Goal: Obtain resource: Download file/media

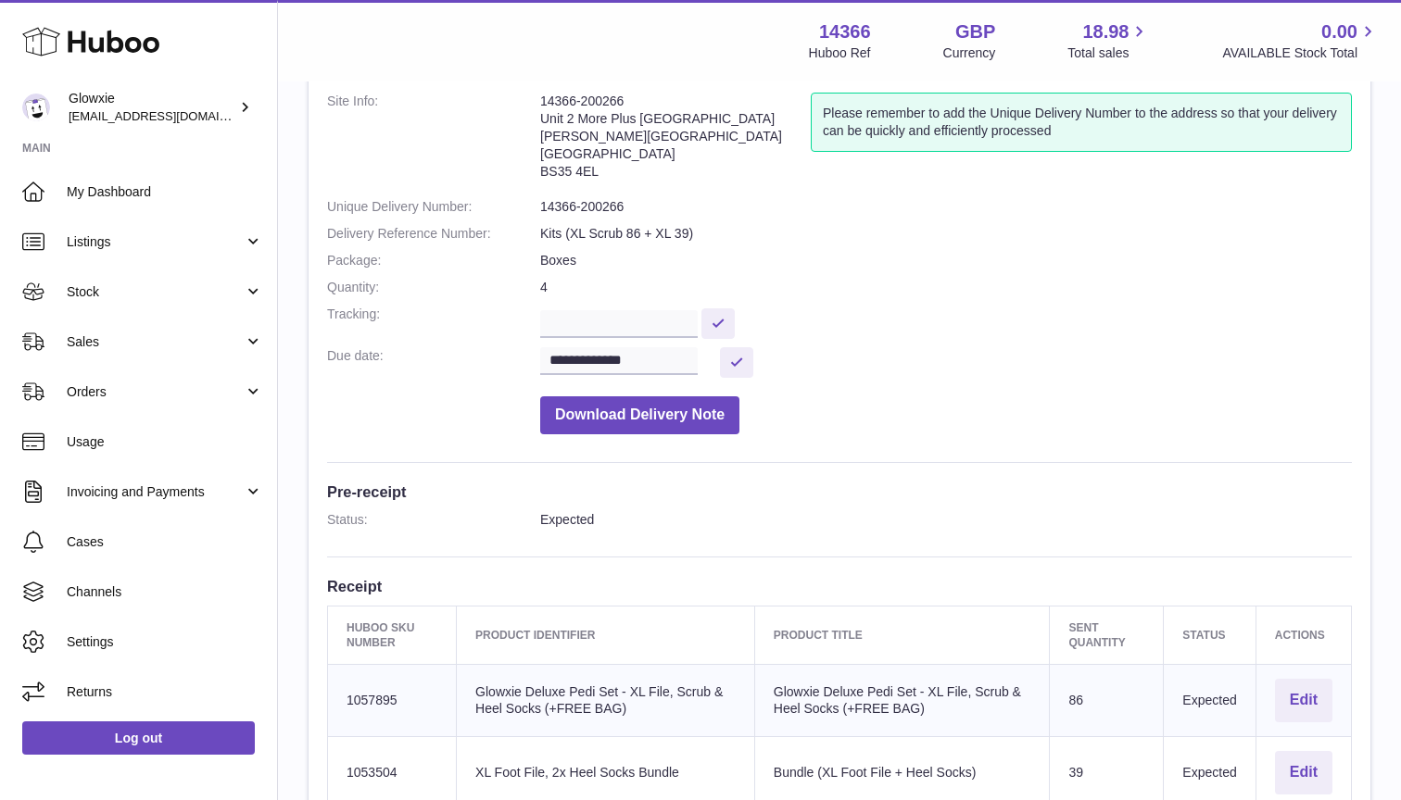
scroll to position [48, 0]
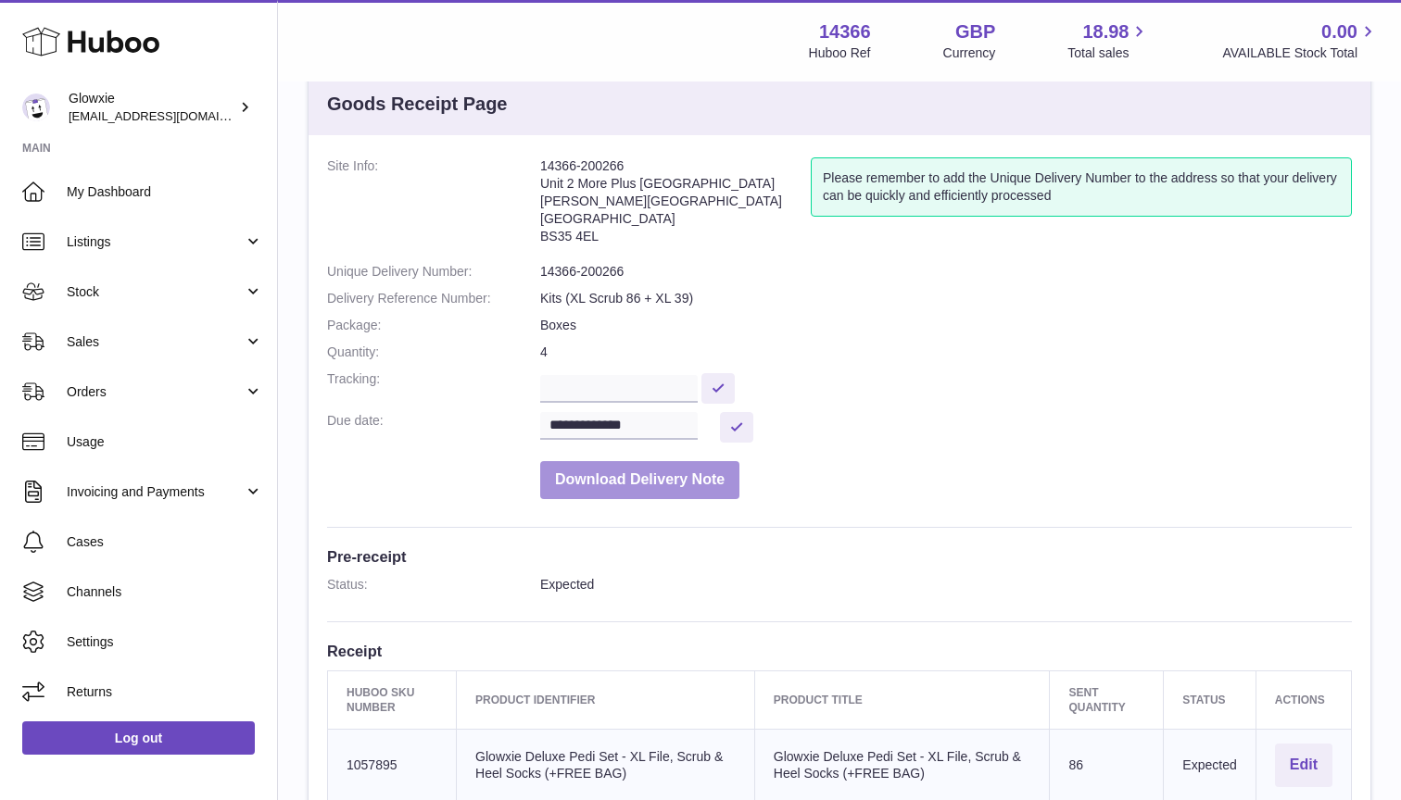
click at [697, 471] on button "Download Delivery Note" at bounding box center [639, 480] width 199 height 38
click at [700, 474] on button "Download Delivery Note" at bounding box center [639, 480] width 199 height 38
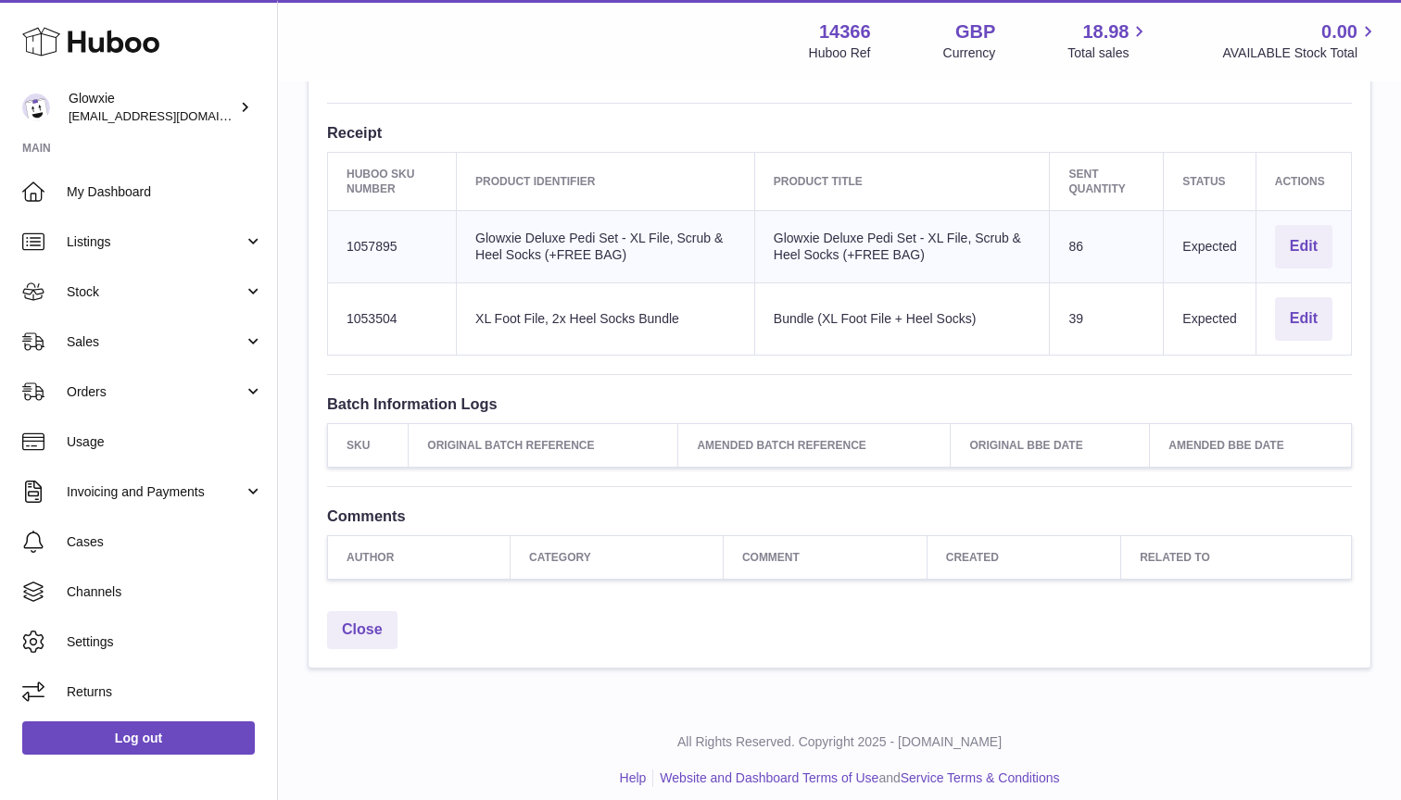
scroll to position [566, 0]
click at [1049, 564] on th "Created" at bounding box center [1023, 559] width 194 height 44
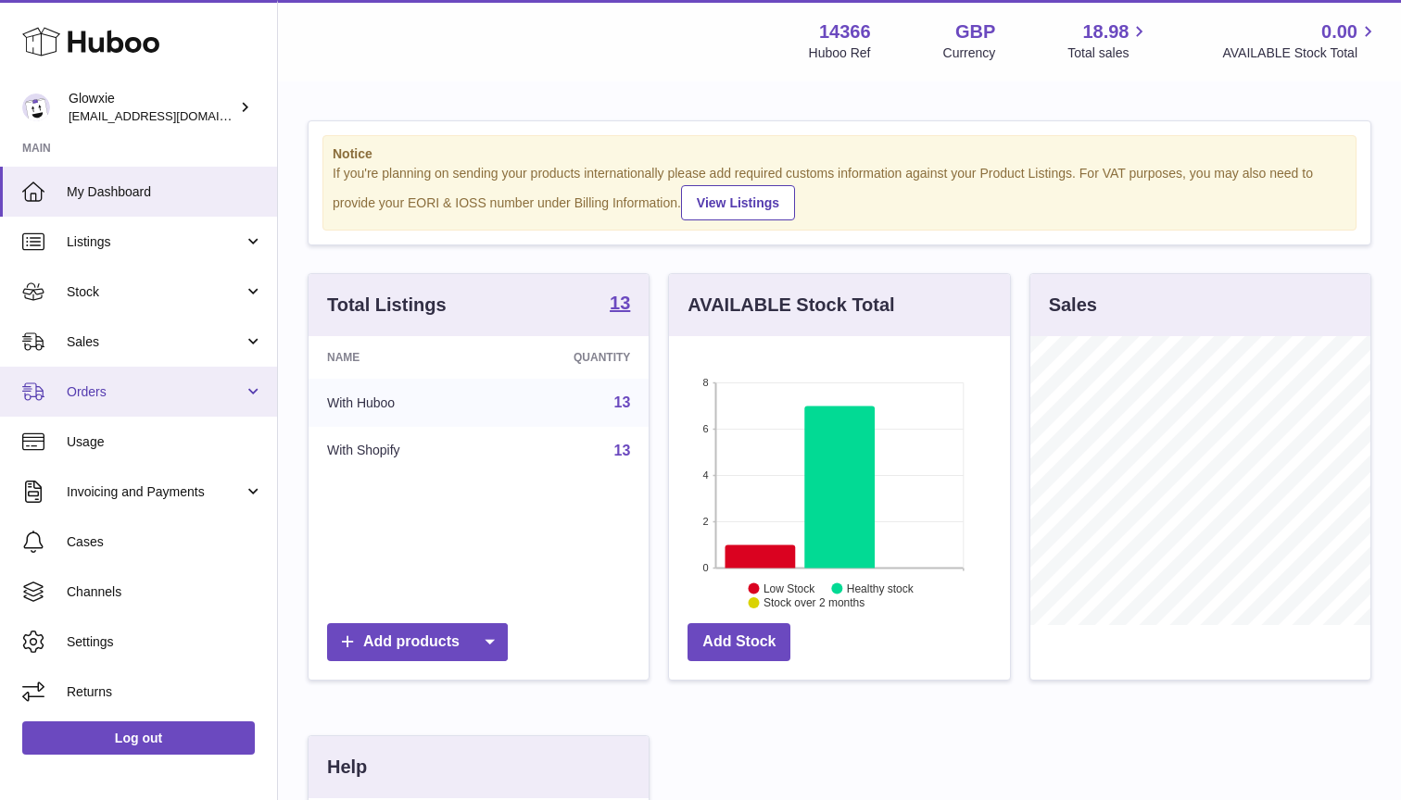
scroll to position [289, 341]
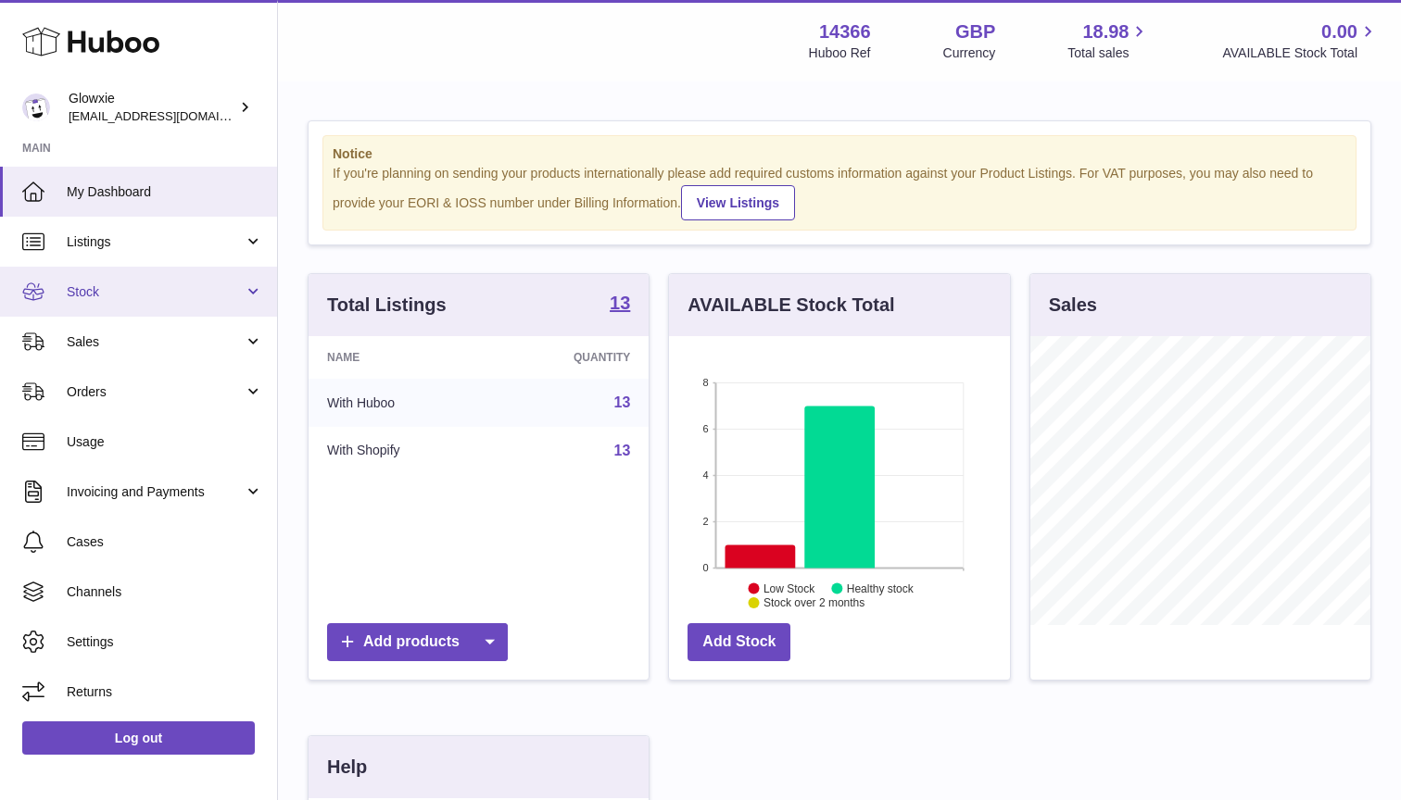
click at [171, 287] on span "Stock" at bounding box center [155, 292] width 177 height 18
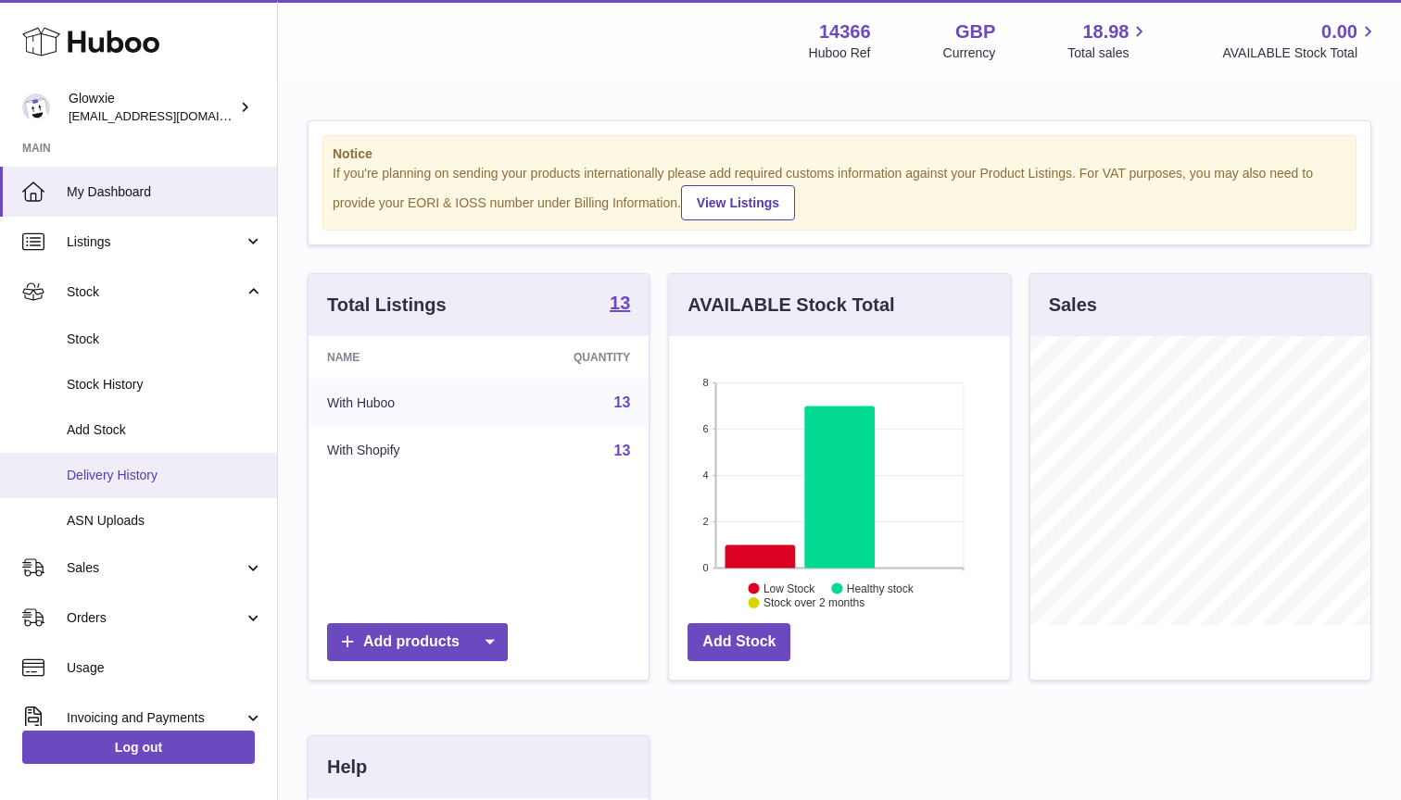
click at [114, 474] on span "Delivery History" at bounding box center [165, 476] width 196 height 18
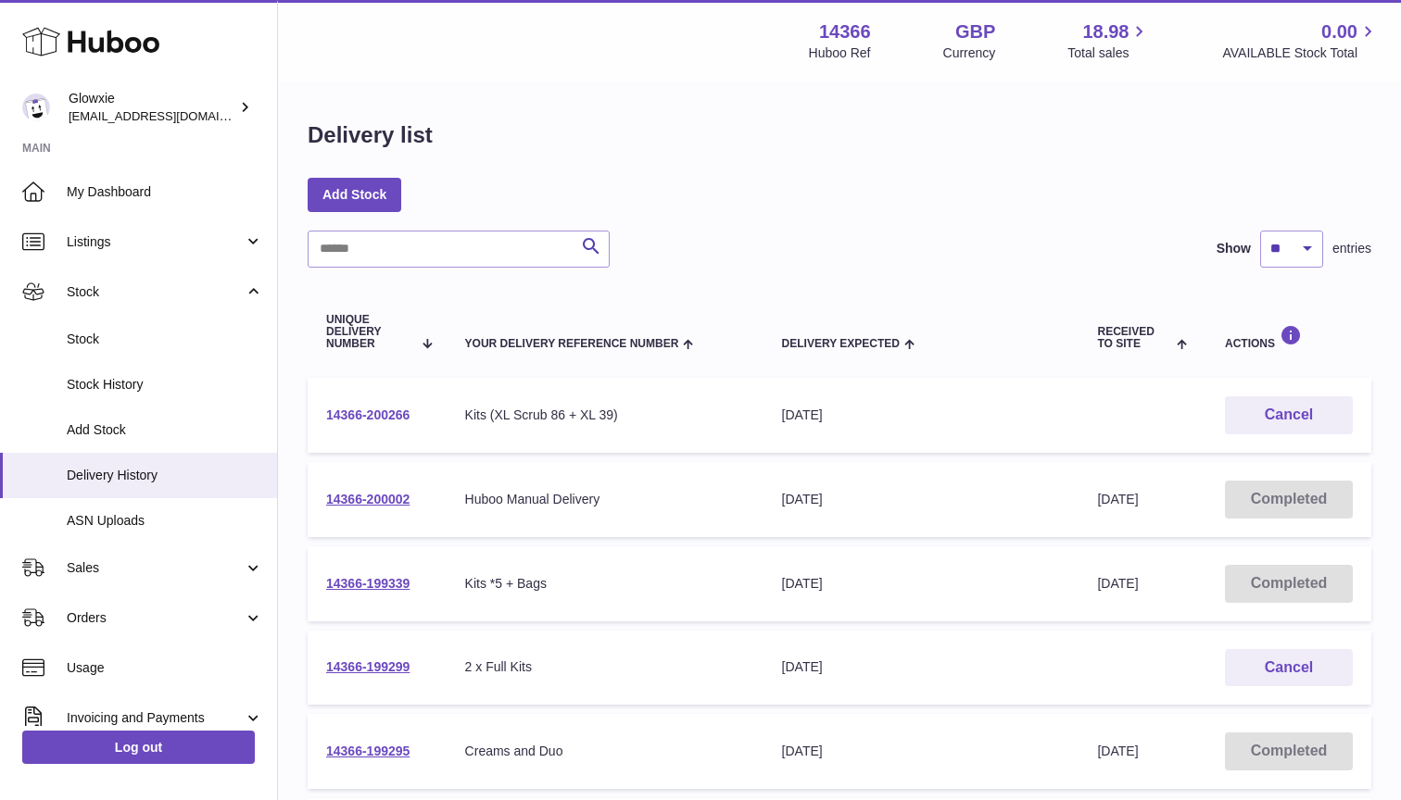
click at [390, 411] on link "14366-200266" at bounding box center [367, 415] width 83 height 15
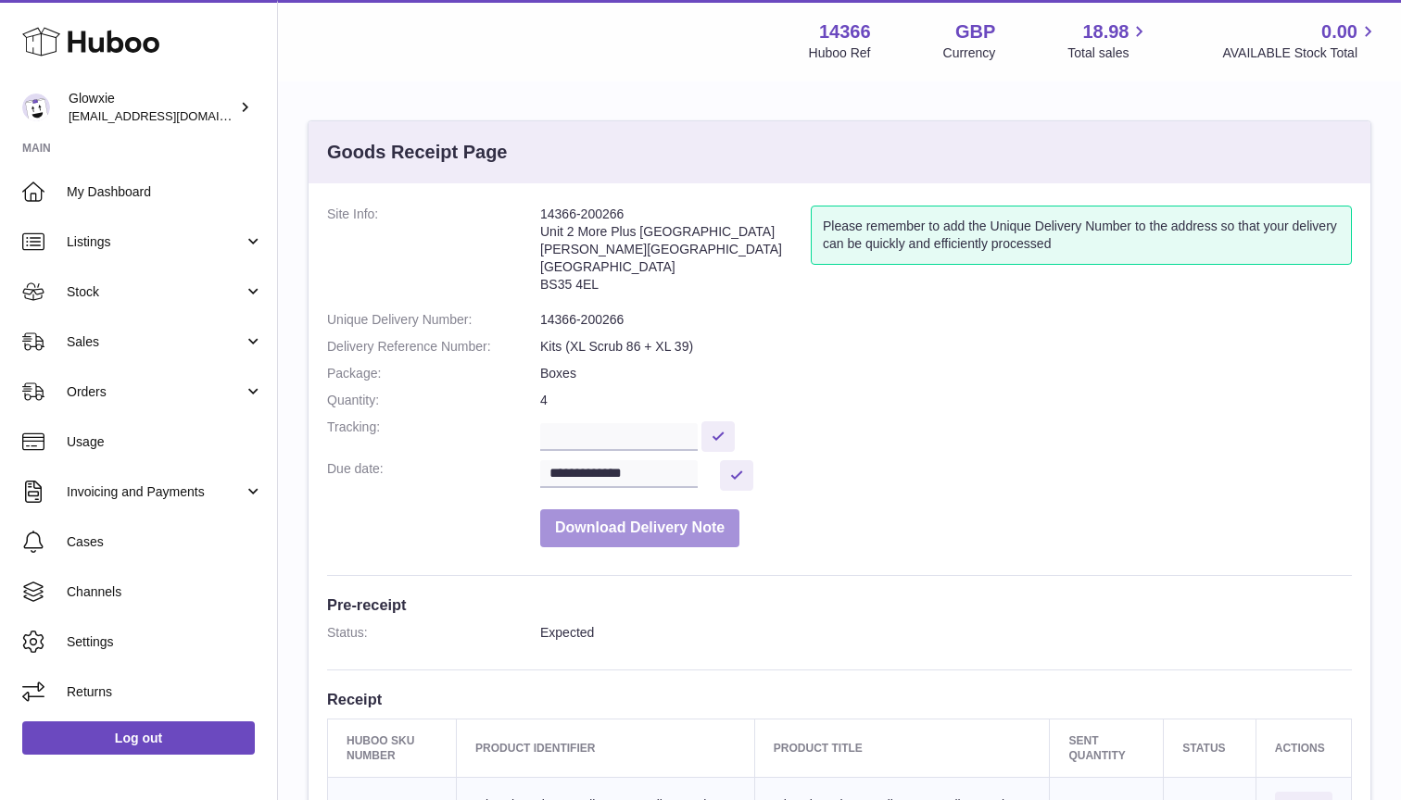
click at [655, 529] on button "Download Delivery Note" at bounding box center [639, 529] width 199 height 38
